Goal: Obtain resource: Download file/media

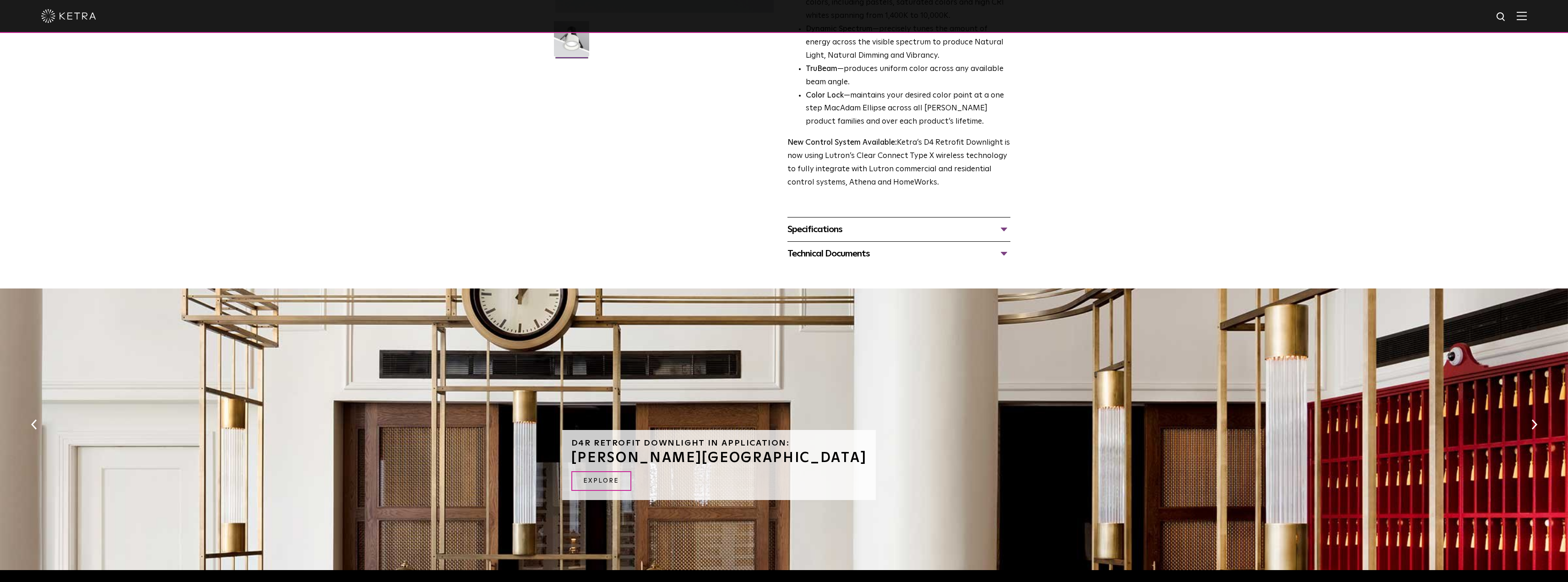
scroll to position [275, 0]
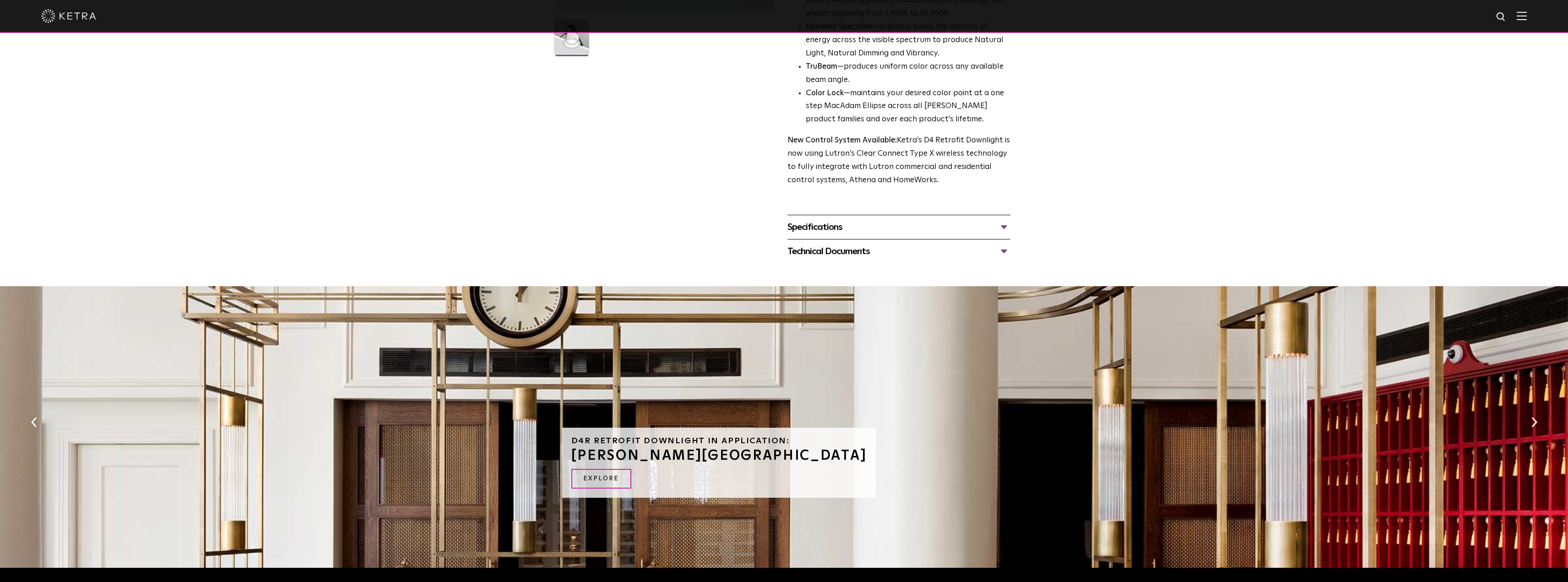
click at [848, 227] on div "Specifications" at bounding box center [899, 228] width 223 height 15
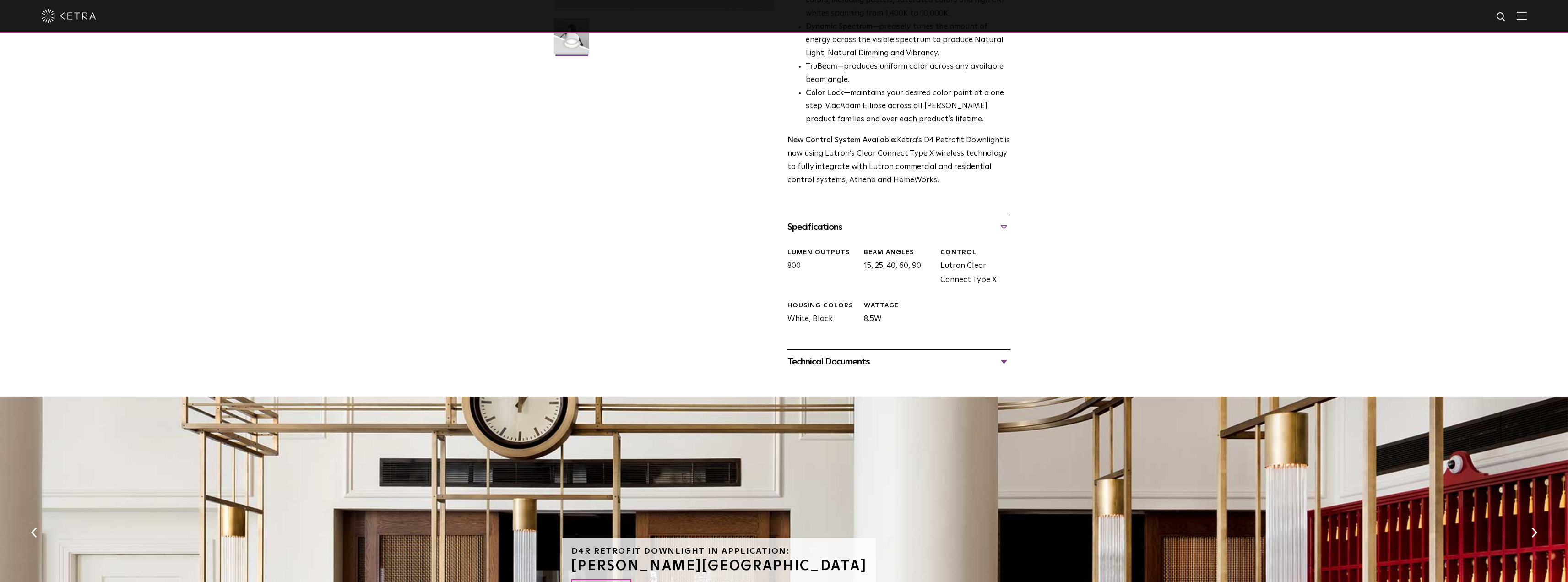
click at [854, 371] on div "Technical Documents D4R Specification Sheet D4R Installation Guide D4R Retrofit…" at bounding box center [899, 362] width 223 height 24
click at [854, 366] on div "Technical Documents" at bounding box center [899, 362] width 223 height 15
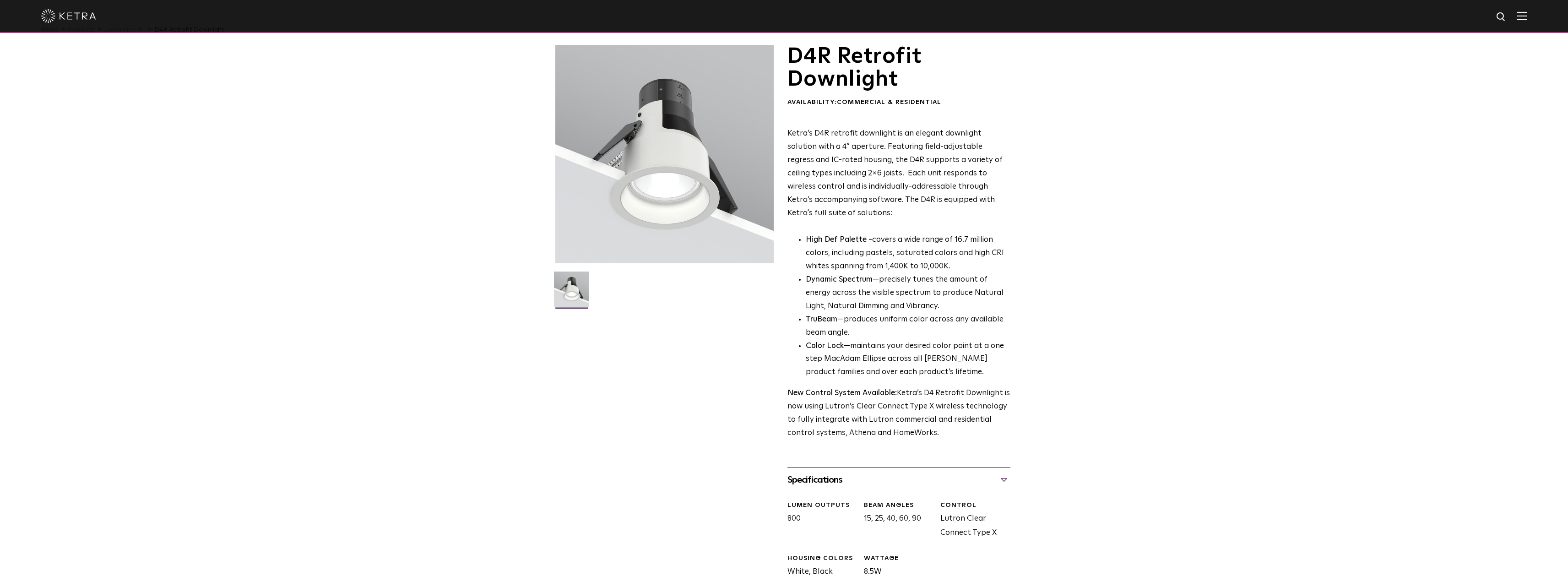
scroll to position [46, 0]
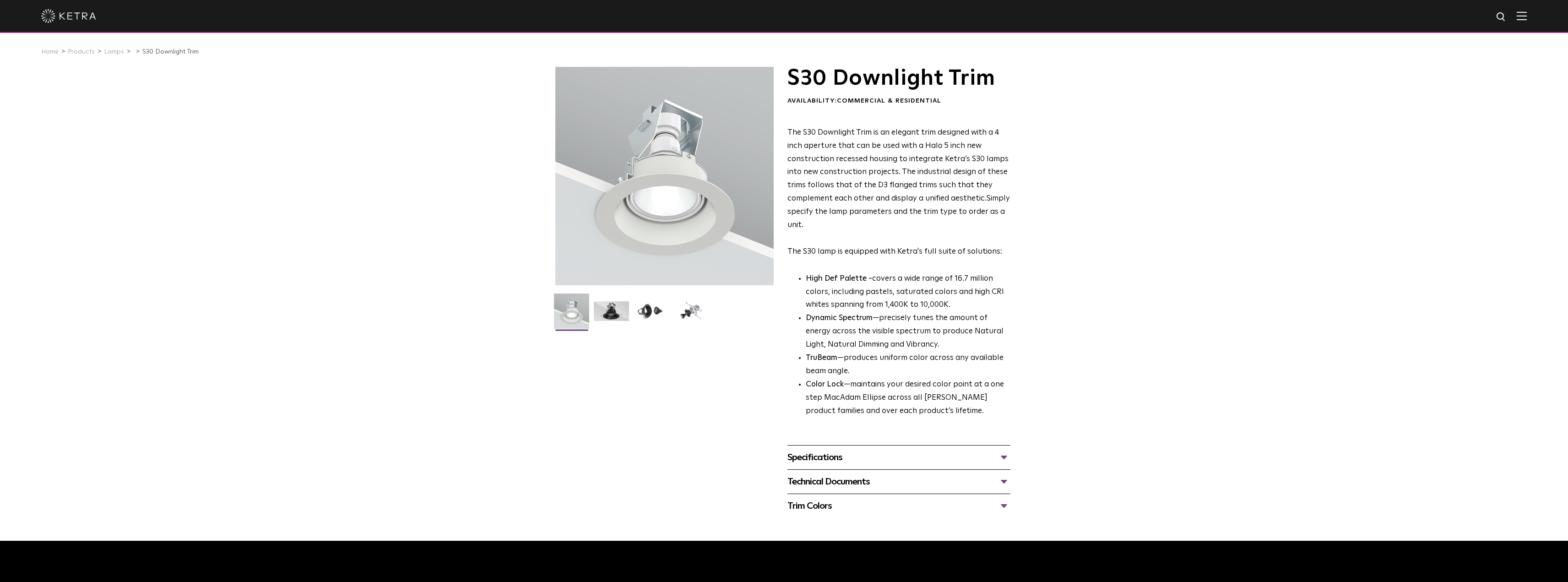
click at [857, 462] on div "Specifications" at bounding box center [899, 458] width 223 height 15
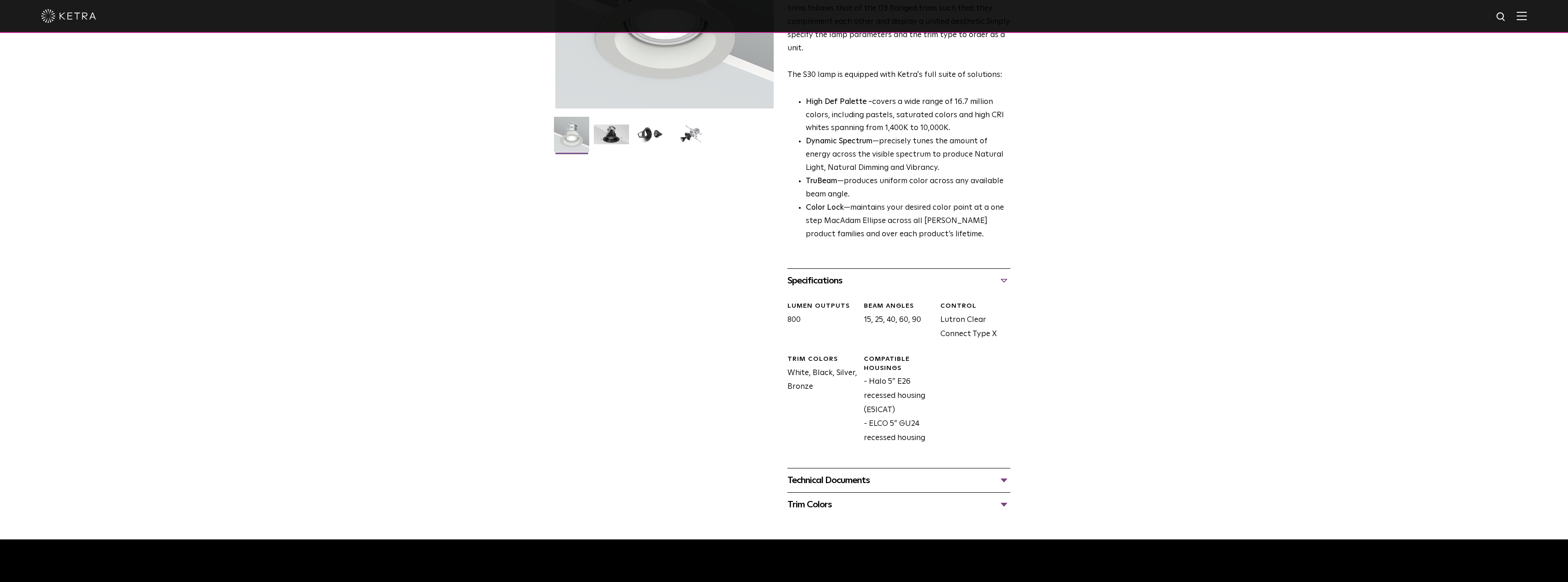
scroll to position [184, 0]
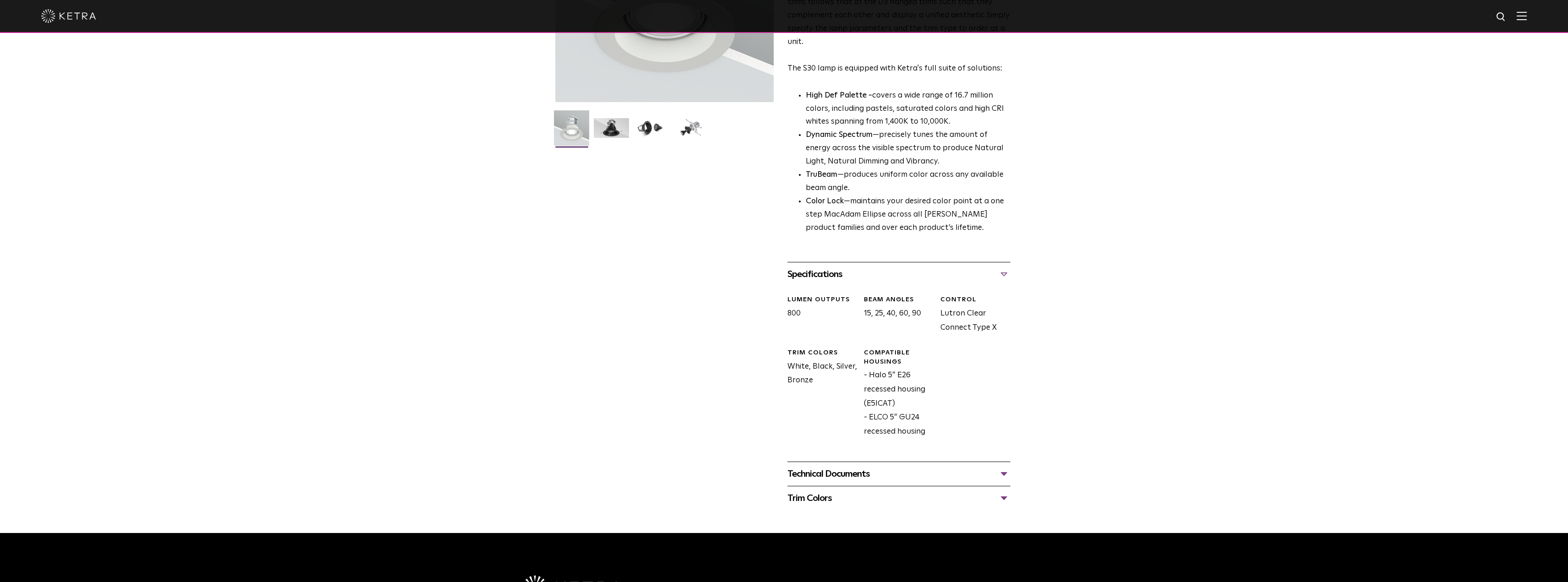
click at [838, 478] on div "Technical Documents" at bounding box center [899, 474] width 223 height 15
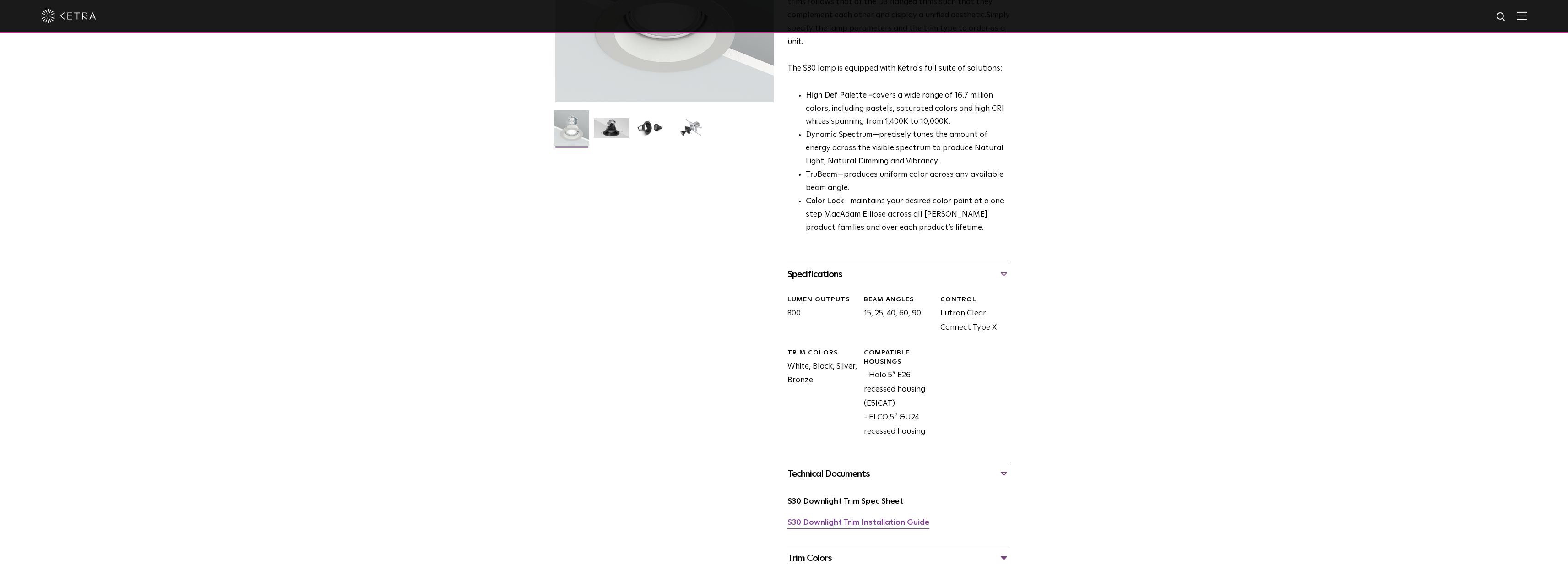
click at [839, 526] on link "S30 Downlight Trim Installation Guide" at bounding box center [859, 523] width 142 height 7
click at [851, 506] on link "S30 Downlight Trim Spec Sheet" at bounding box center [846, 501] width 116 height 7
